Goal: Transaction & Acquisition: Purchase product/service

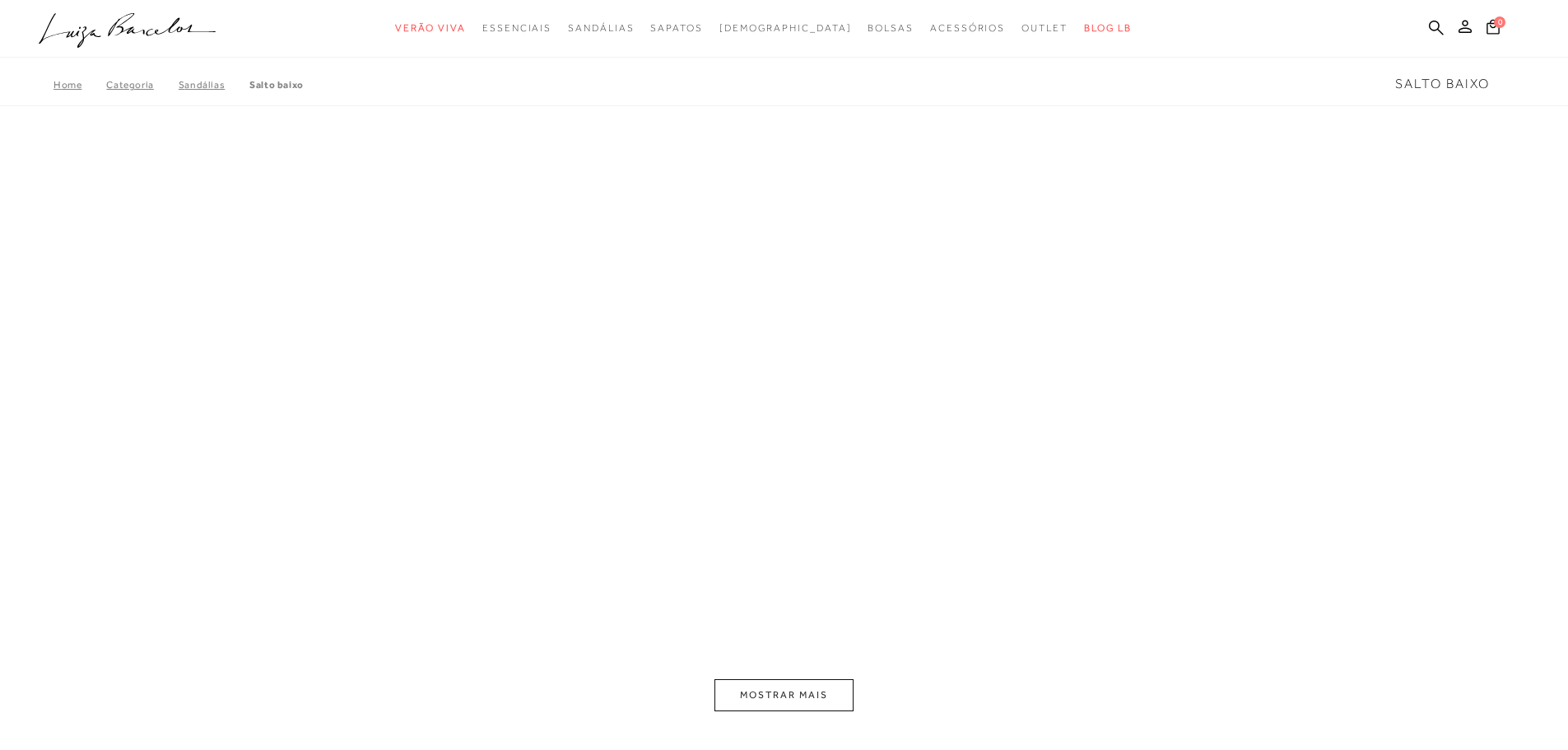
click at [282, 83] on link "Salto Baixo" at bounding box center [276, 85] width 54 height 11
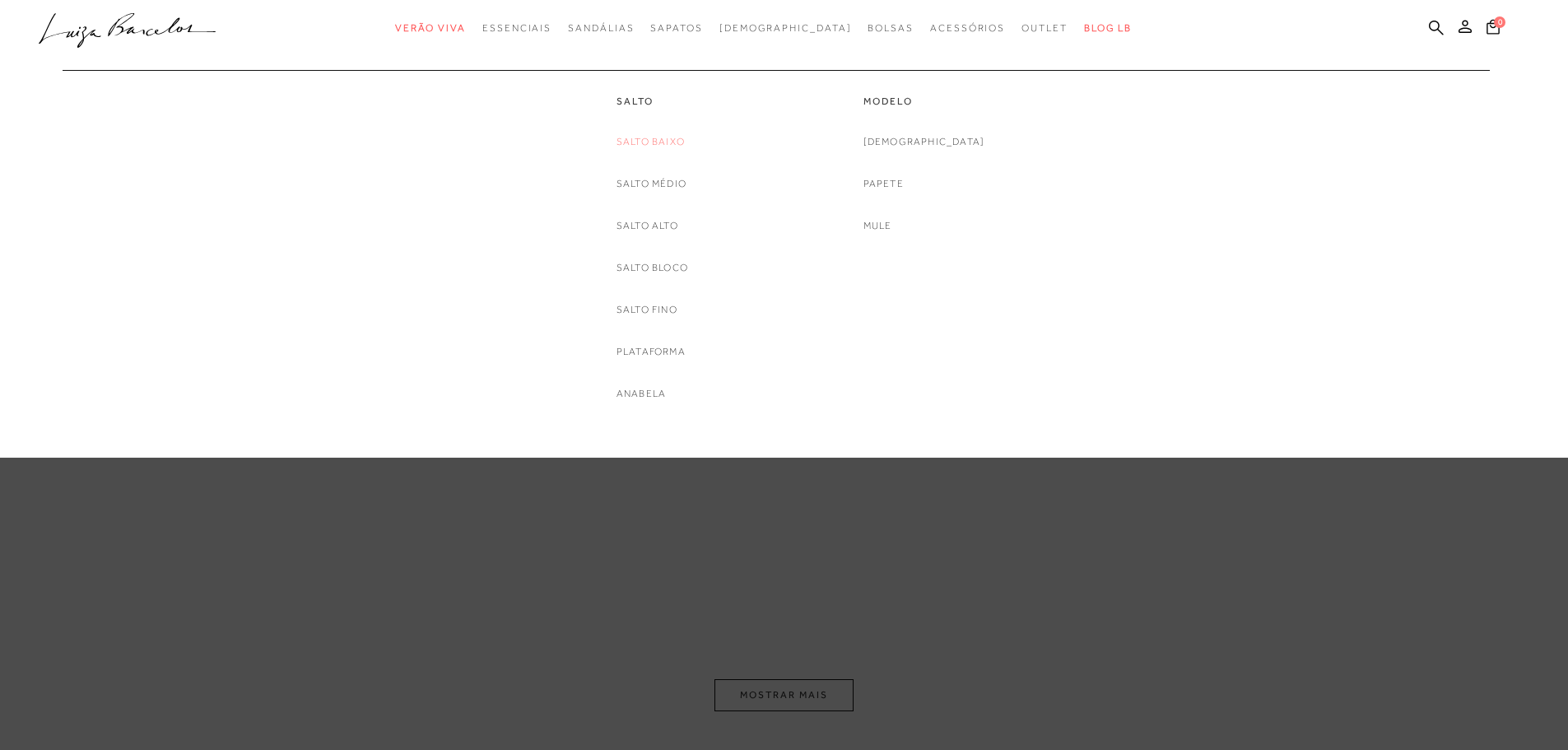
click at [637, 142] on link "Salto Baixo" at bounding box center [650, 142] width 68 height 18
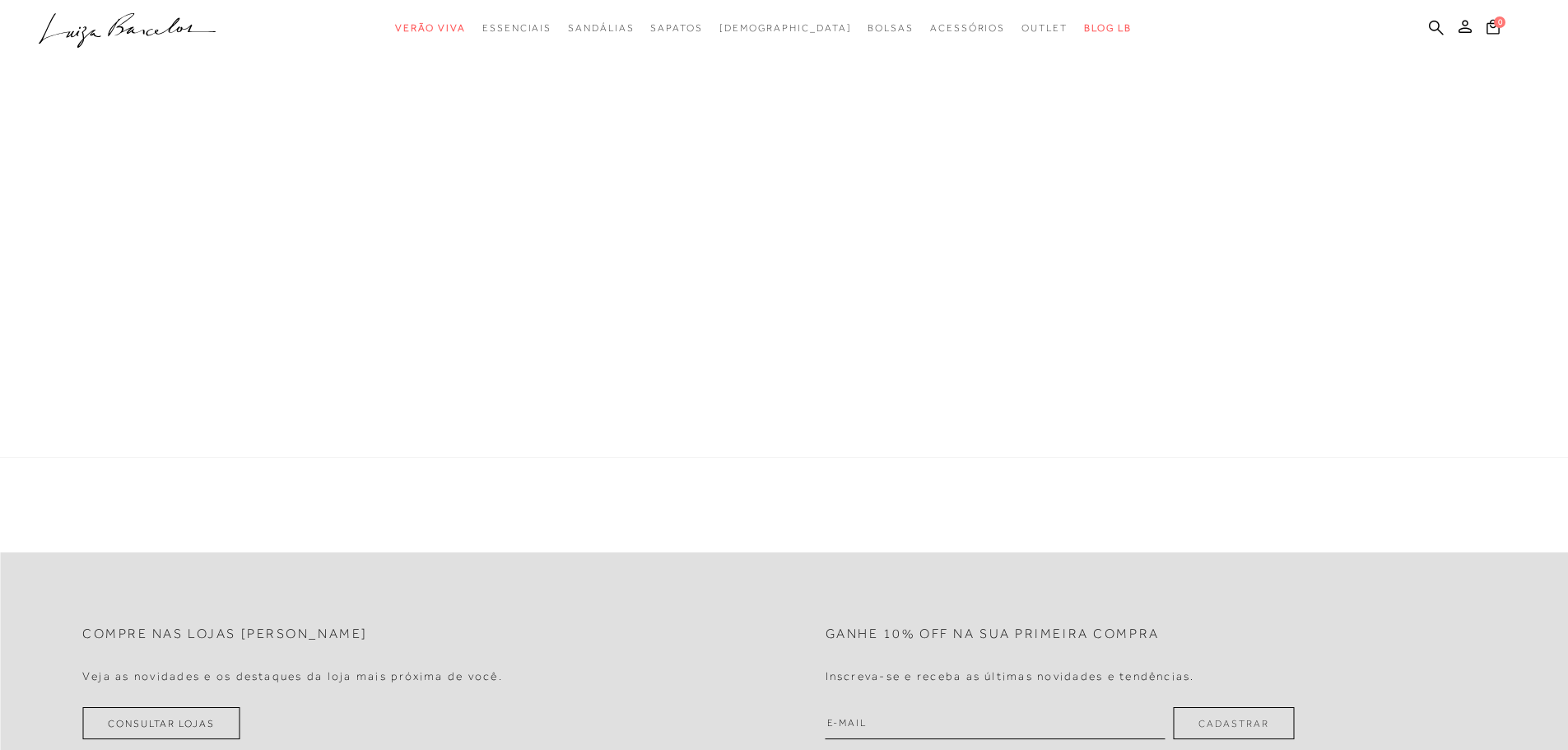
scroll to position [164, 0]
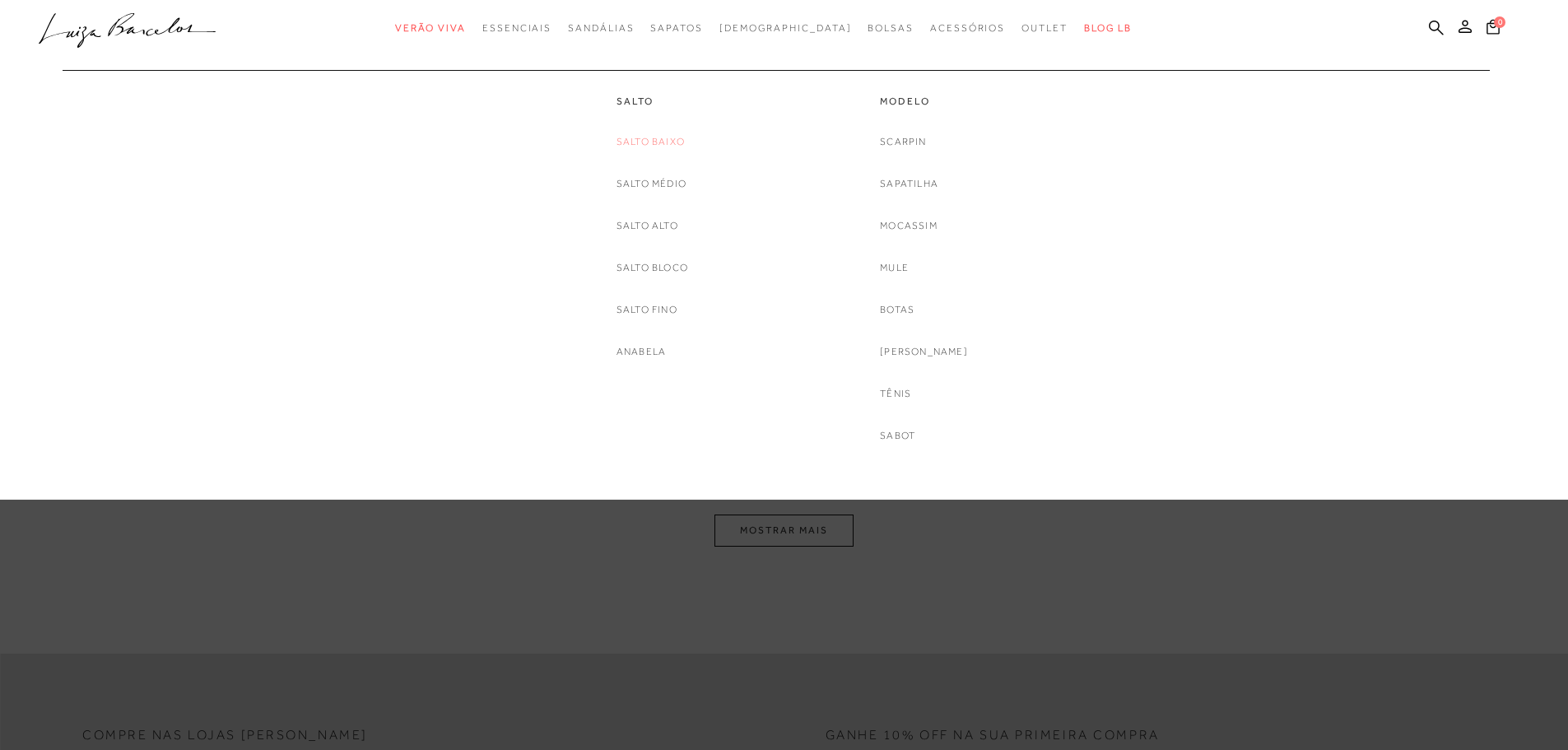
click at [656, 142] on link "Salto Baixo" at bounding box center [650, 142] width 68 height 18
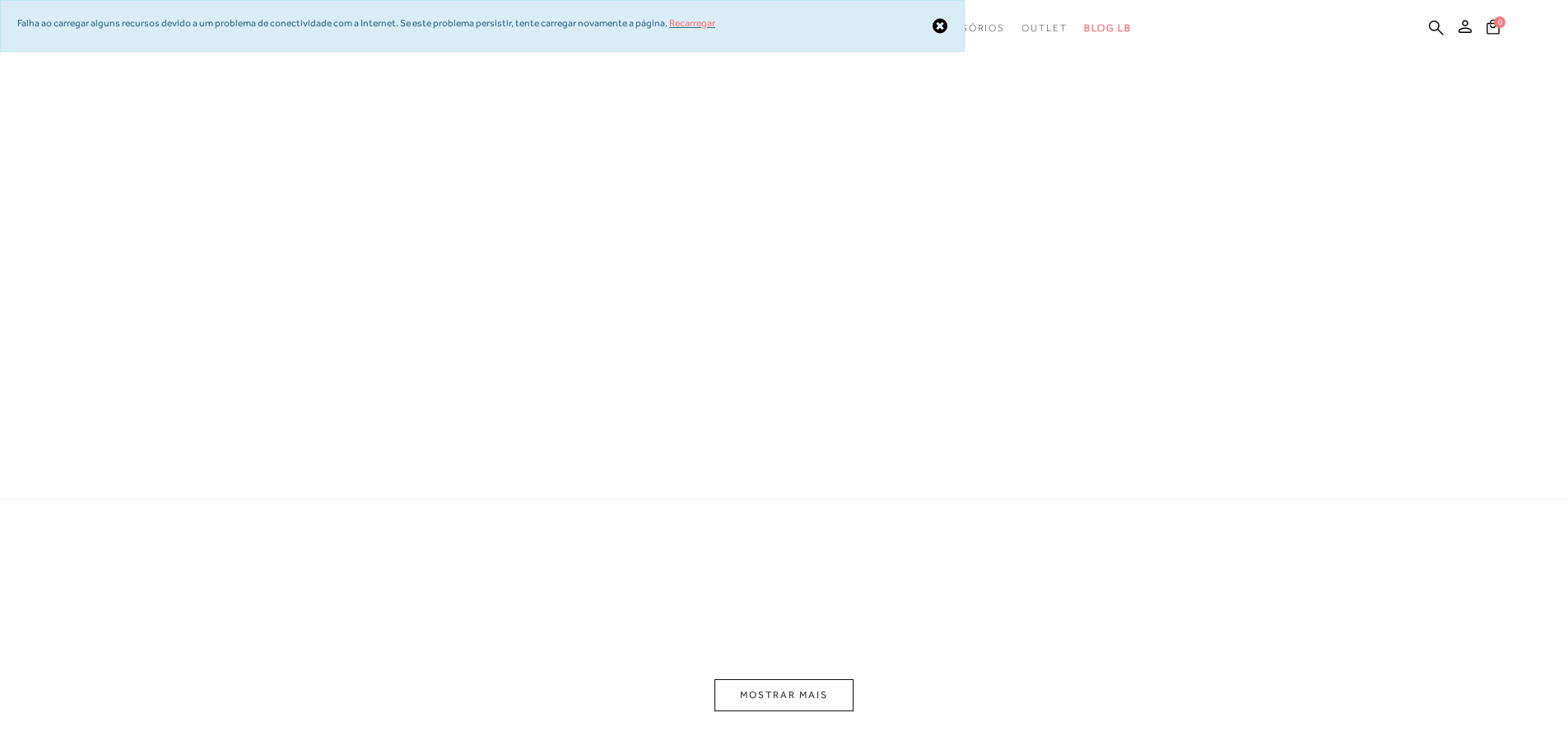
click at [691, 20] on link "Recarregar" at bounding box center [692, 23] width 46 height 11
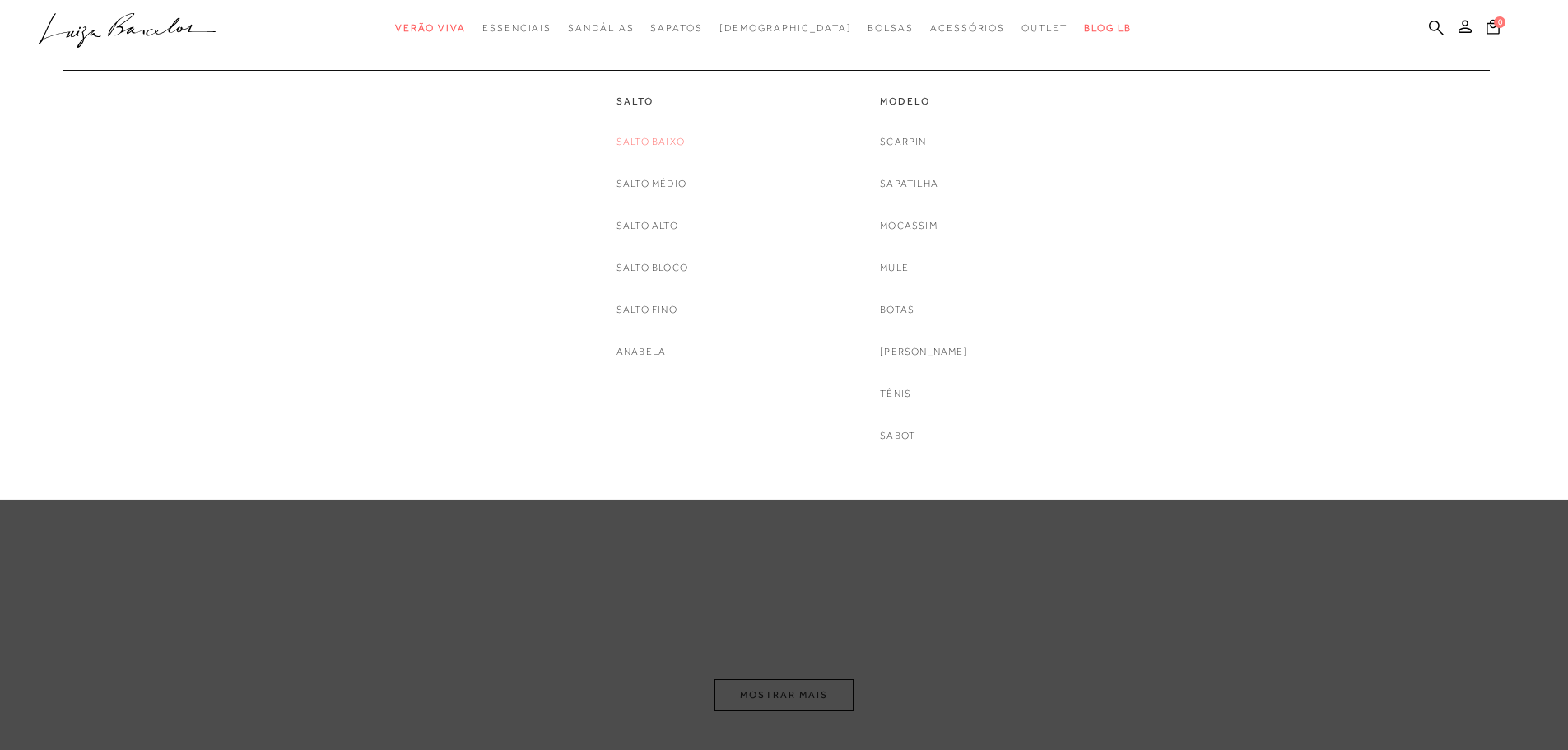
click at [650, 145] on link "Salto Baixo" at bounding box center [650, 142] width 68 height 18
